Goal: Task Accomplishment & Management: Manage account settings

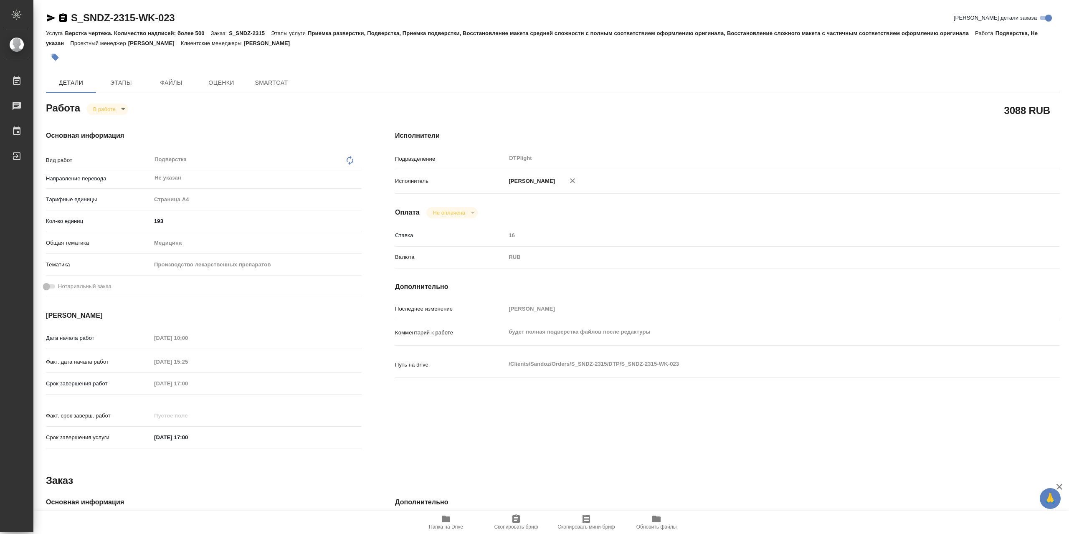
type textarea "x"
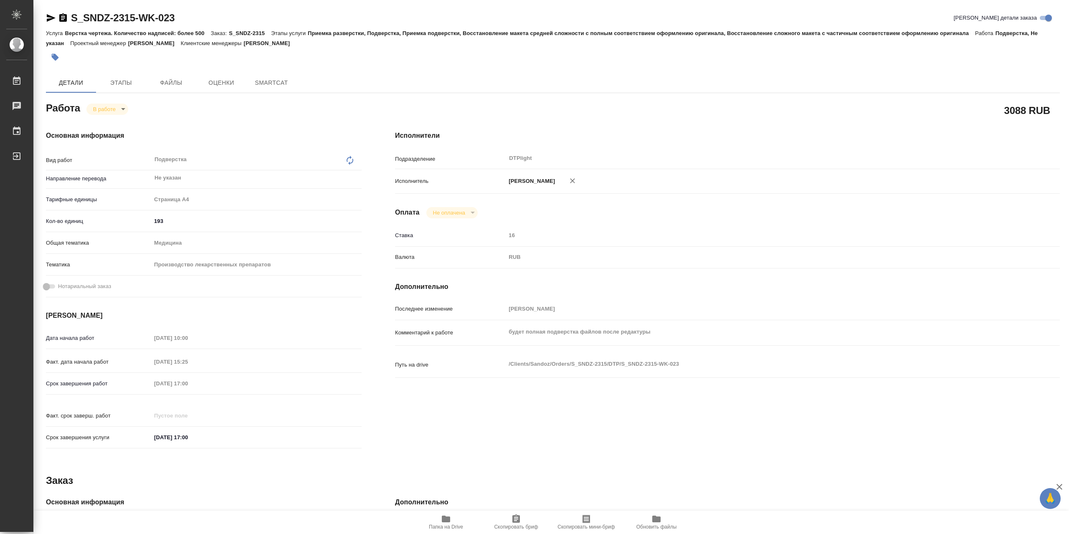
type textarea "x"
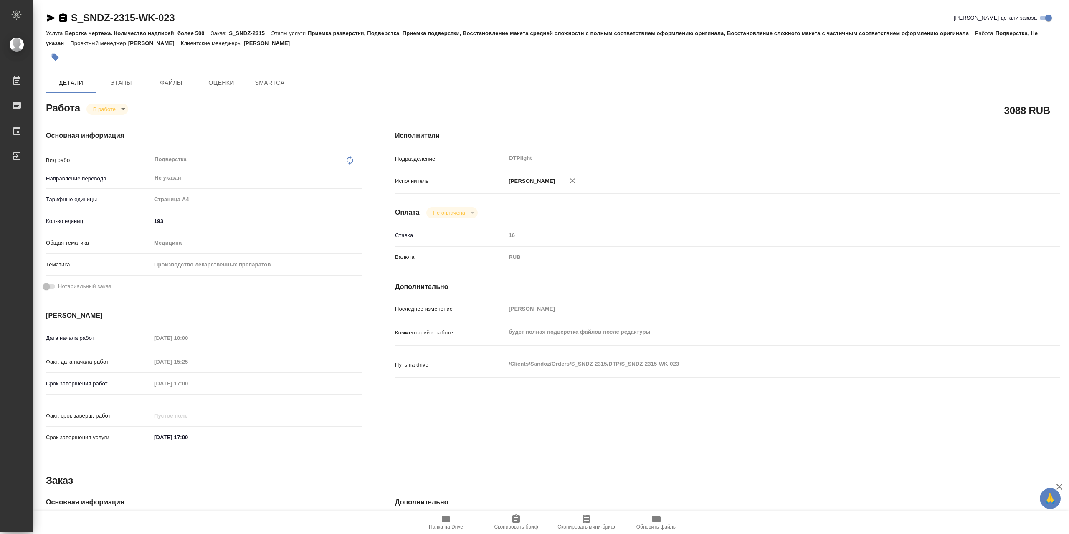
type textarea "x"
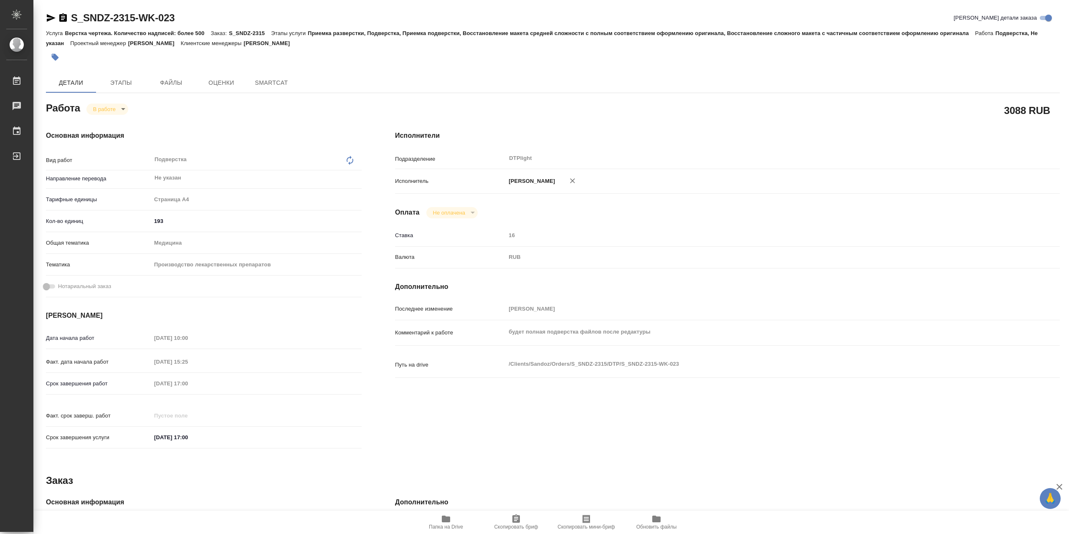
type textarea "x"
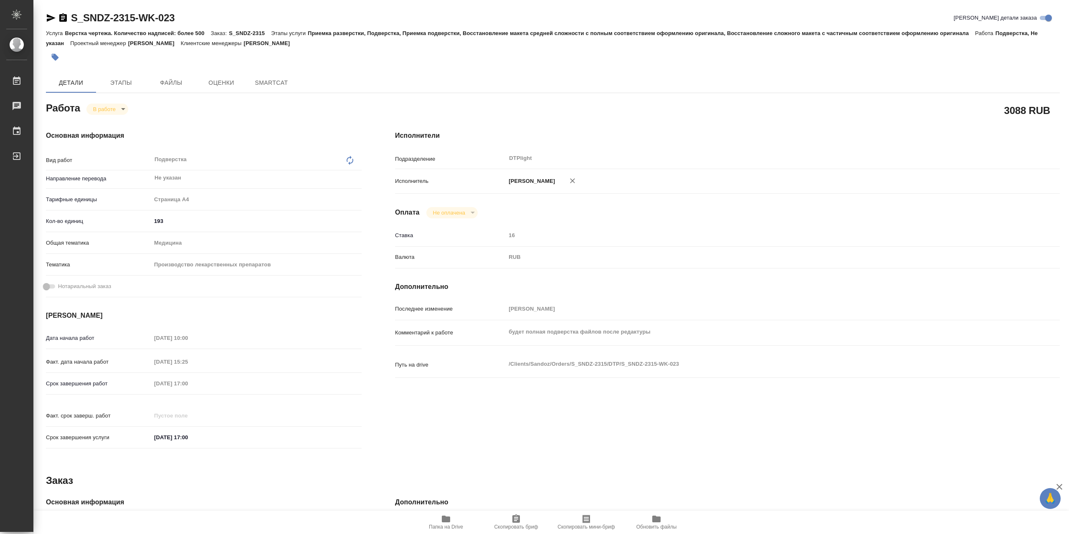
type textarea "x"
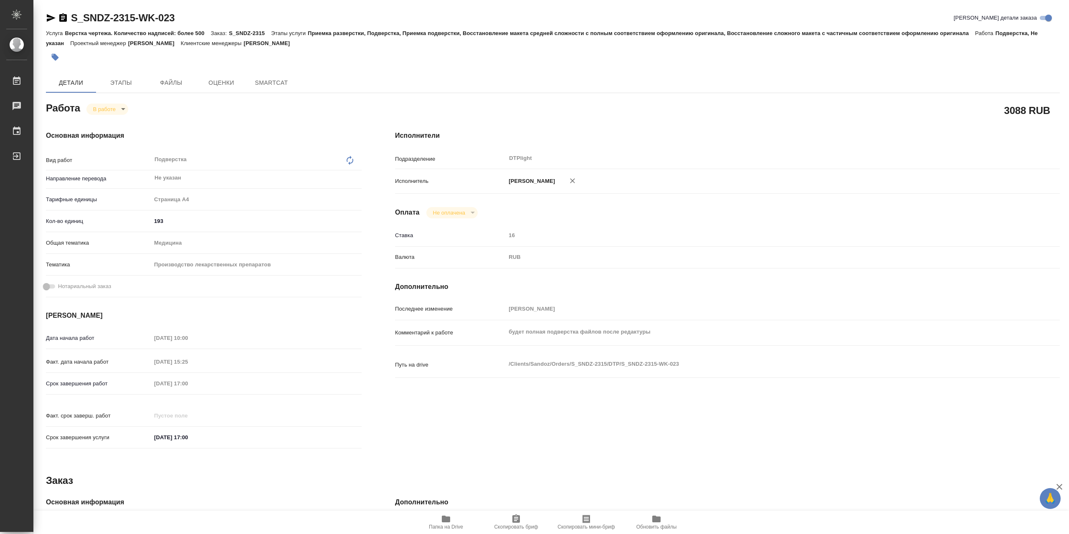
type textarea "x"
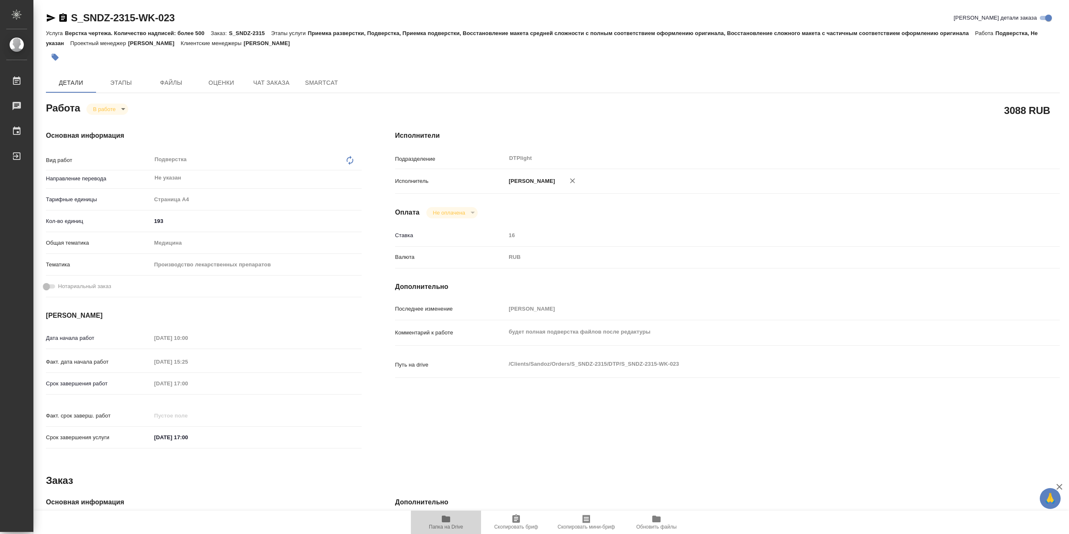
click at [444, 525] on span "Папка на Drive" at bounding box center [446, 527] width 34 height 6
type textarea "x"
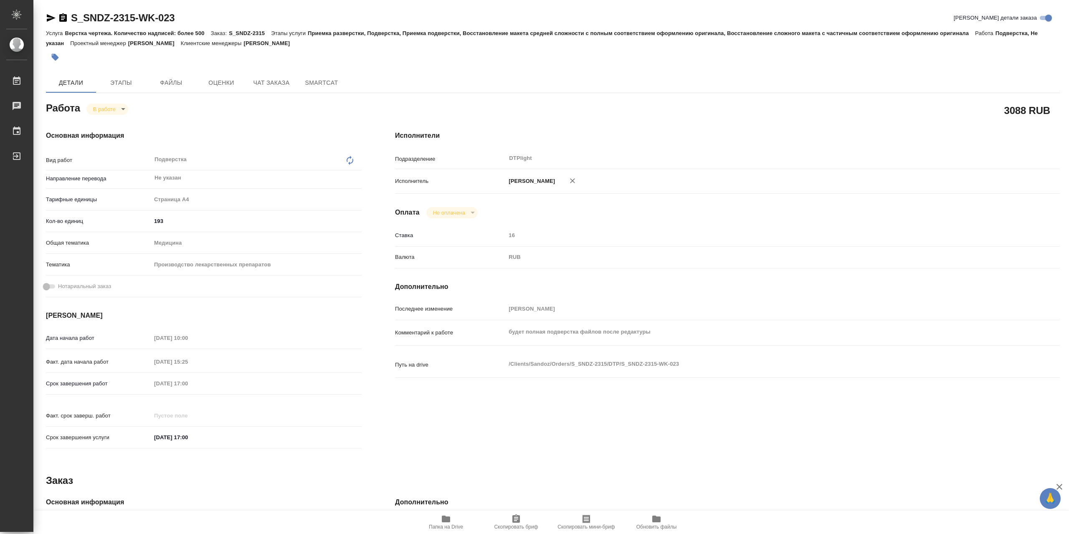
type textarea "x"
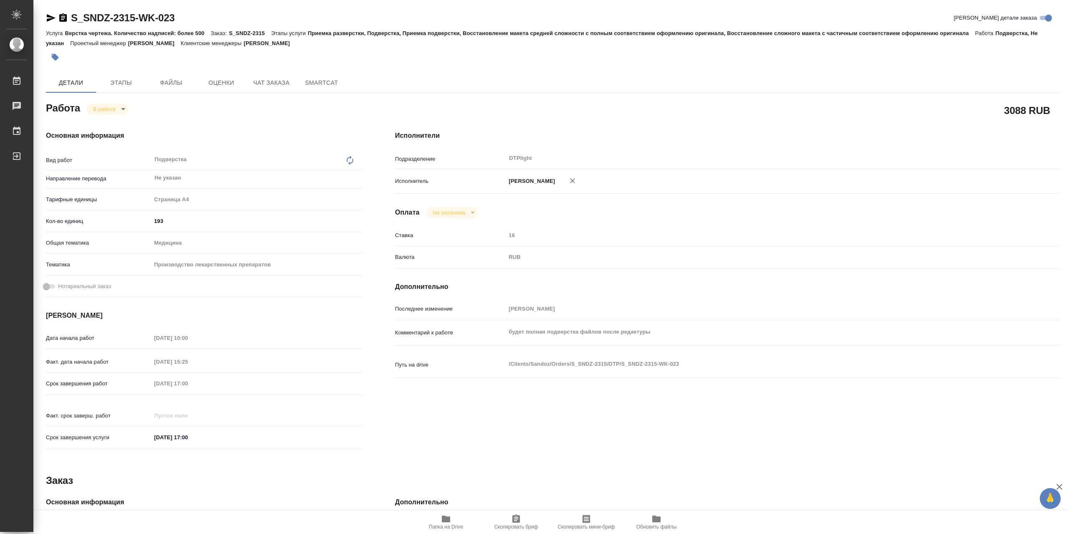
type textarea "x"
click at [439, 518] on span "Папка на Drive" at bounding box center [446, 522] width 60 height 16
click at [95, 117] on div "Основная информация Вид работ Подверстка x ​ Направление перевода Не указан ​ Т…" at bounding box center [203, 292] width 349 height 357
click at [96, 115] on body "🙏 .cls-1 fill:#fff; AWATERA Сархатов [PERSON_NAME] Работы 0 Чаты График Выйти S…" at bounding box center [534, 267] width 1069 height 534
click at [129, 123] on li "Выполнен" at bounding box center [113, 125] width 55 height 14
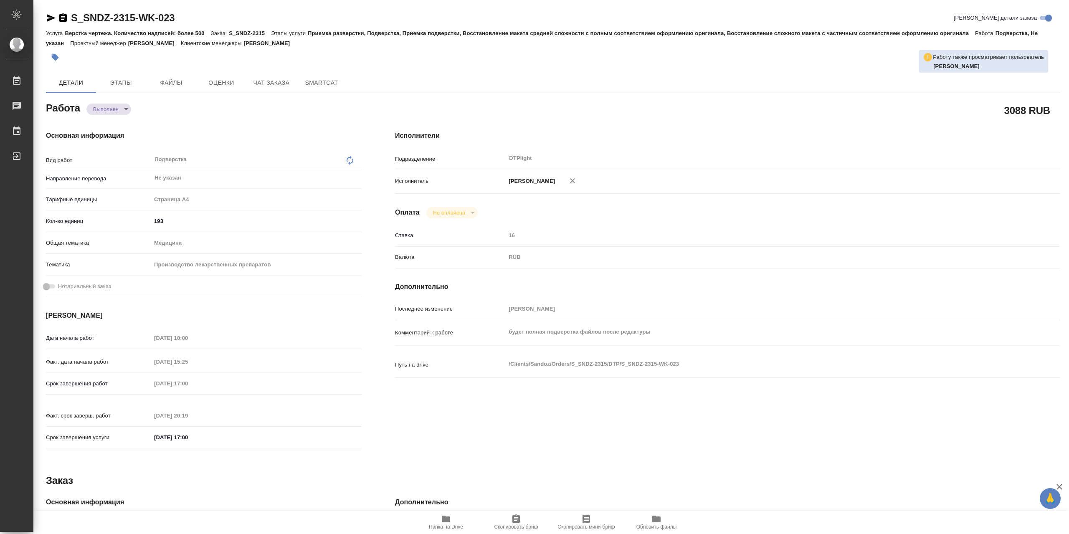
type textarea "x"
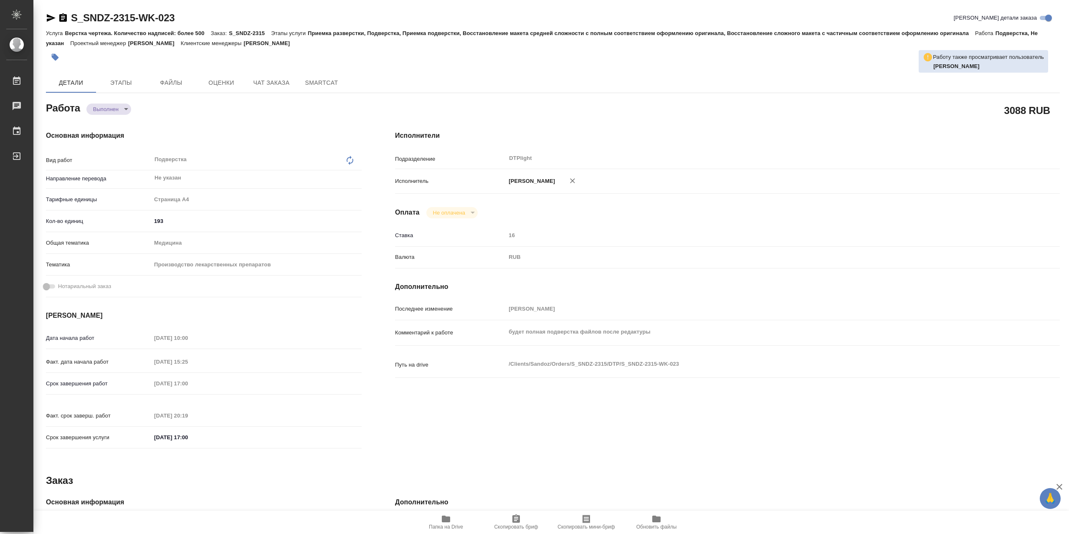
type textarea "x"
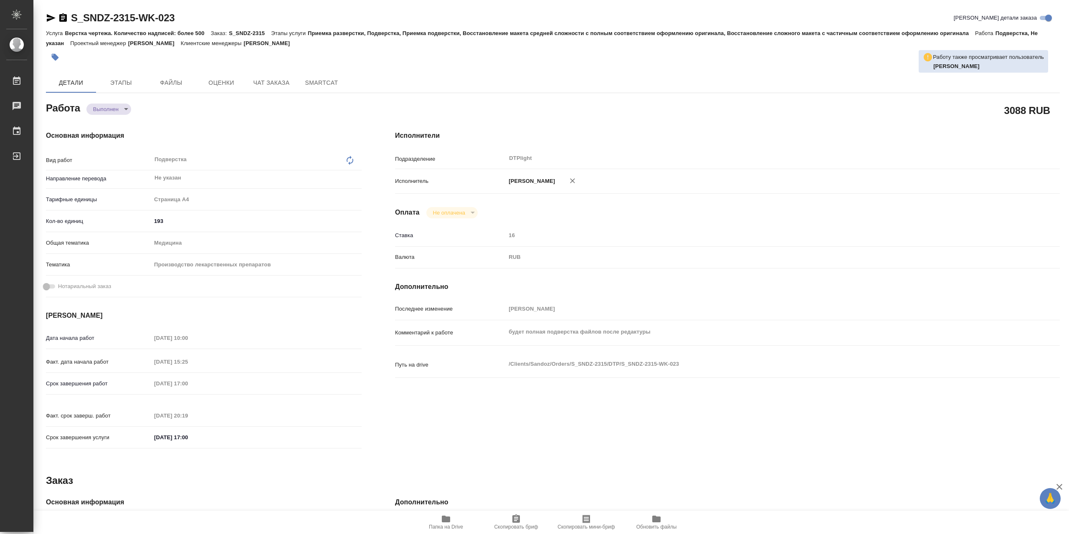
type textarea "x"
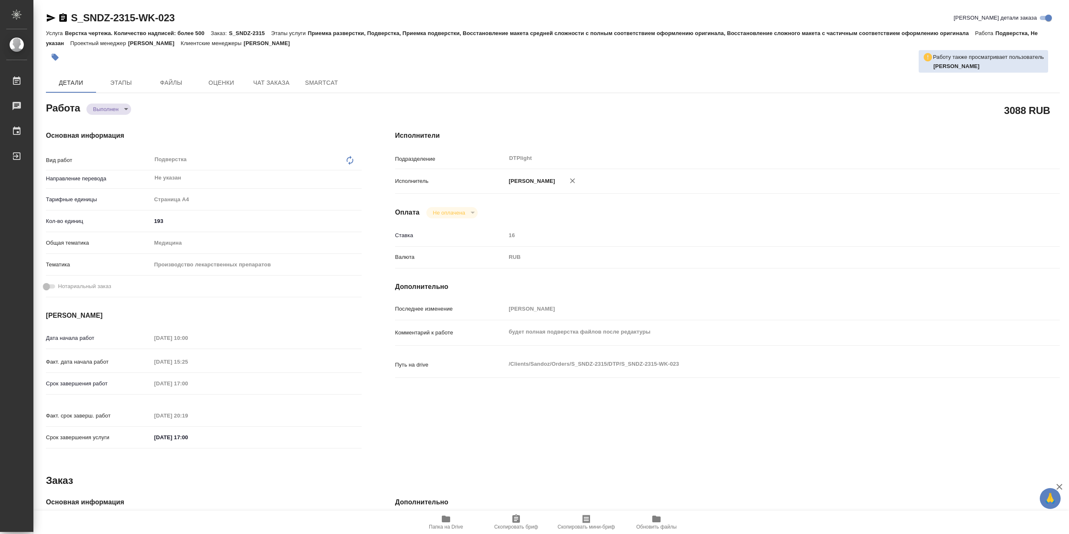
type textarea "x"
